Goal: Task Accomplishment & Management: Use online tool/utility

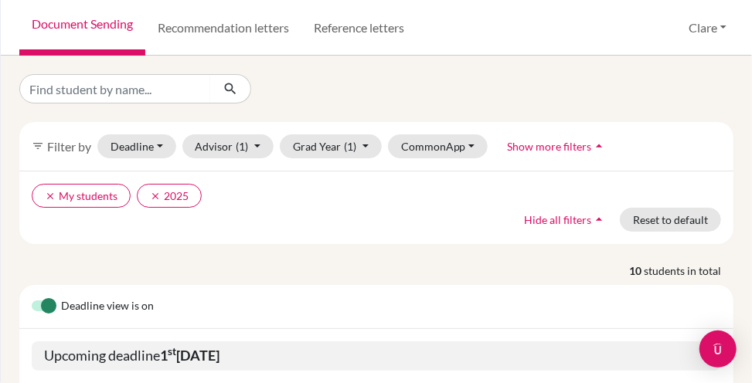
click at [457, 295] on div "Deadline view is on" at bounding box center [376, 307] width 714 height 44
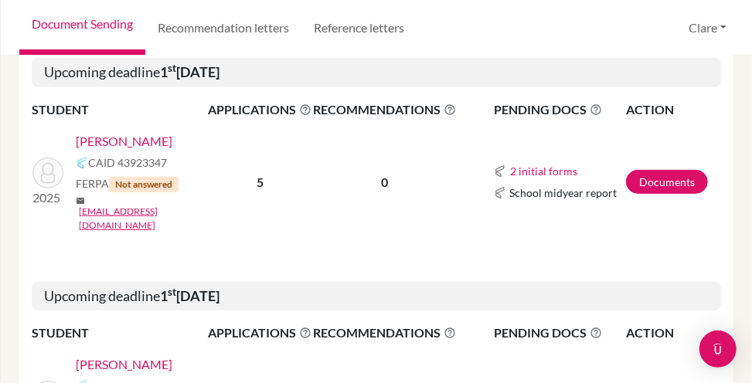
scroll to position [274, 0]
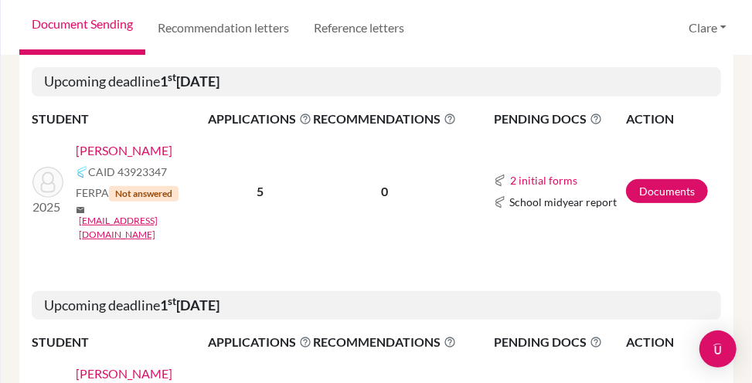
click at [76, 160] on link "[PERSON_NAME]" at bounding box center [124, 150] width 97 height 19
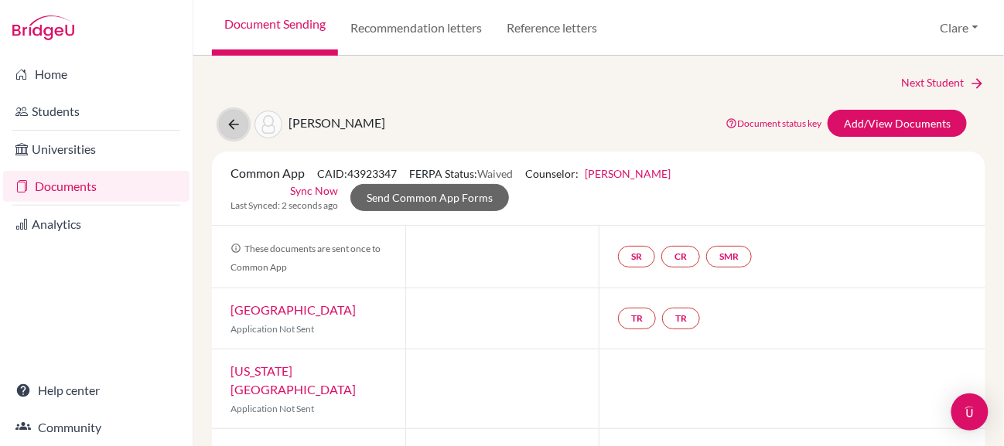
click at [240, 124] on icon at bounding box center [233, 124] width 15 height 15
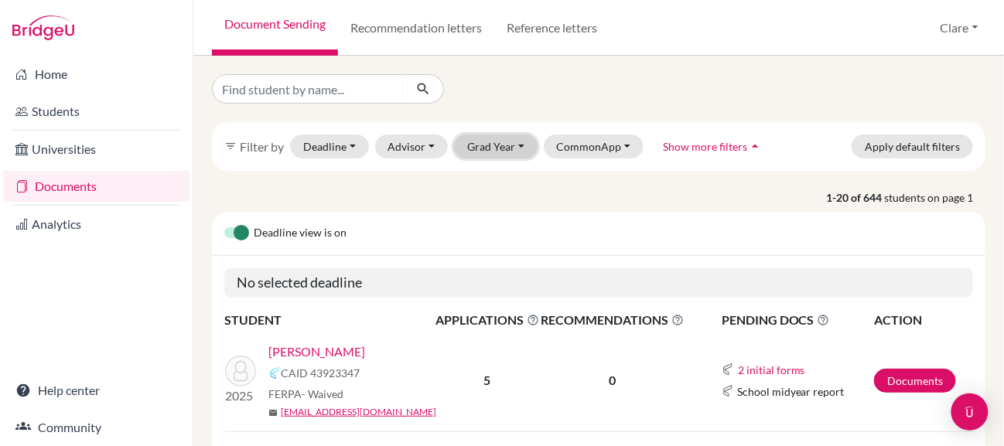
click at [500, 151] on button "Grad Year" at bounding box center [495, 147] width 83 height 24
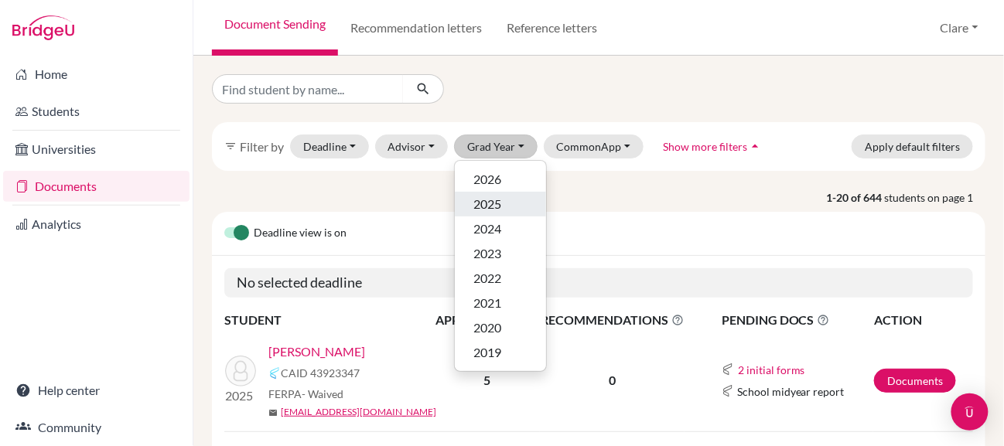
click at [492, 210] on span "2025" at bounding box center [487, 204] width 28 height 19
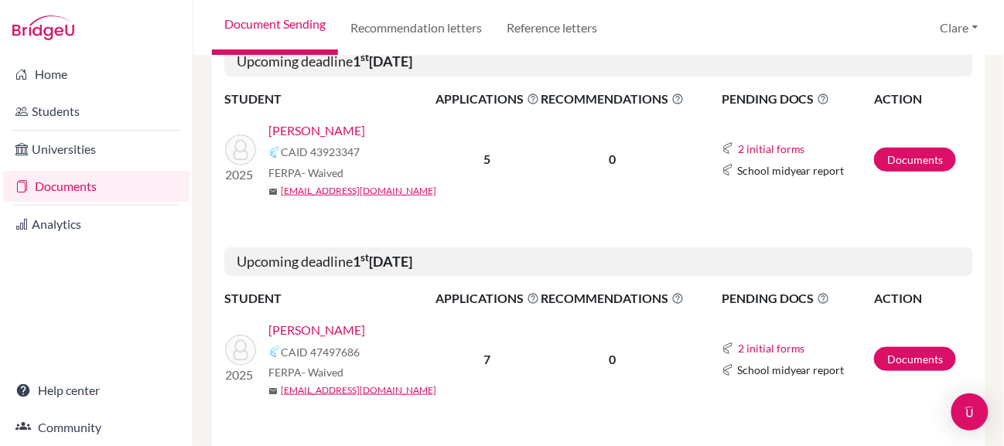
scroll to position [217, 0]
